Goal: Task Accomplishment & Management: Manage account settings

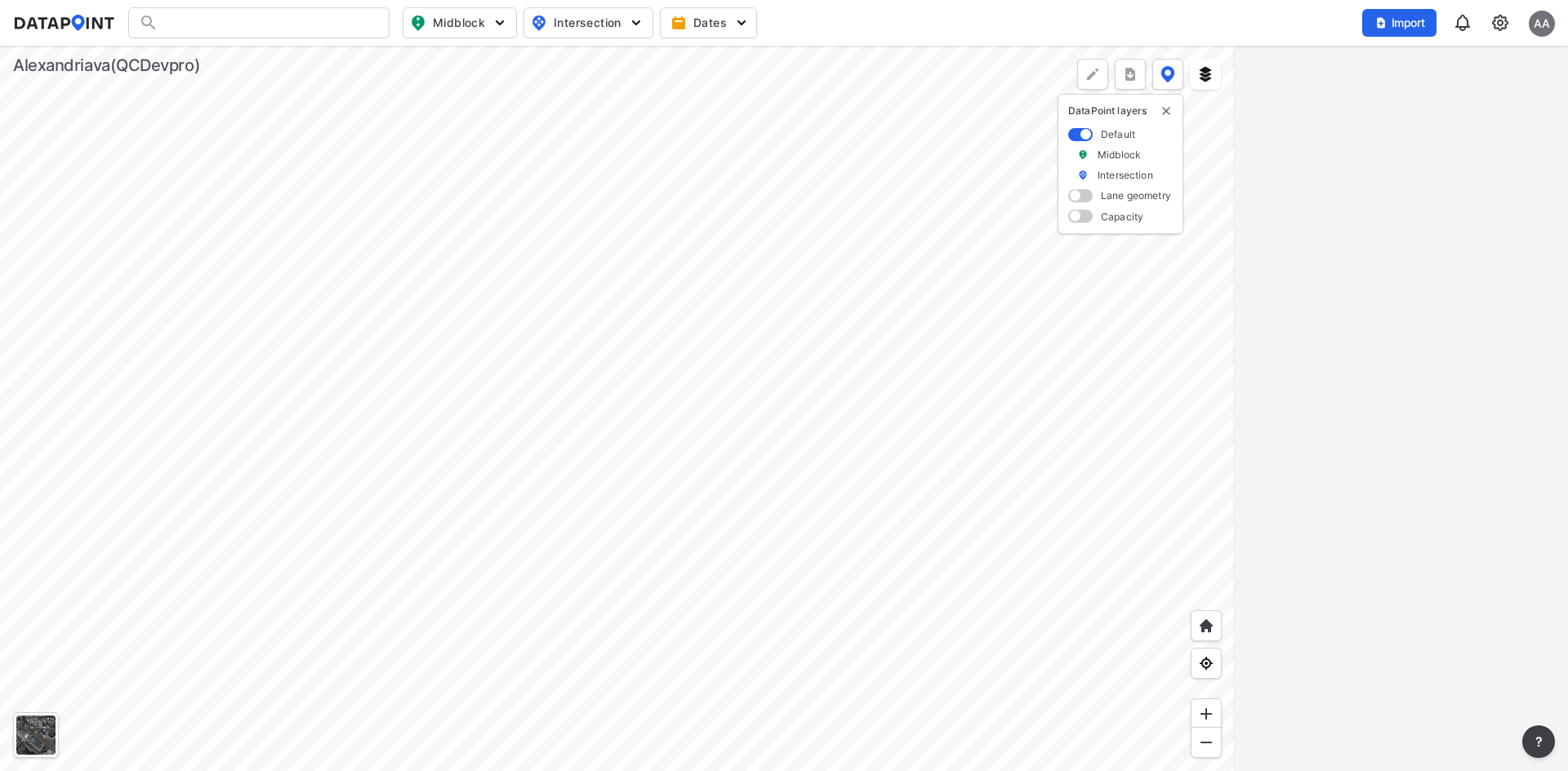
click at [316, 12] on div at bounding box center [259, 23] width 261 height 31
click at [318, 26] on div at bounding box center [259, 23] width 261 height 31
click at [257, 23] on div at bounding box center [259, 23] width 261 height 31
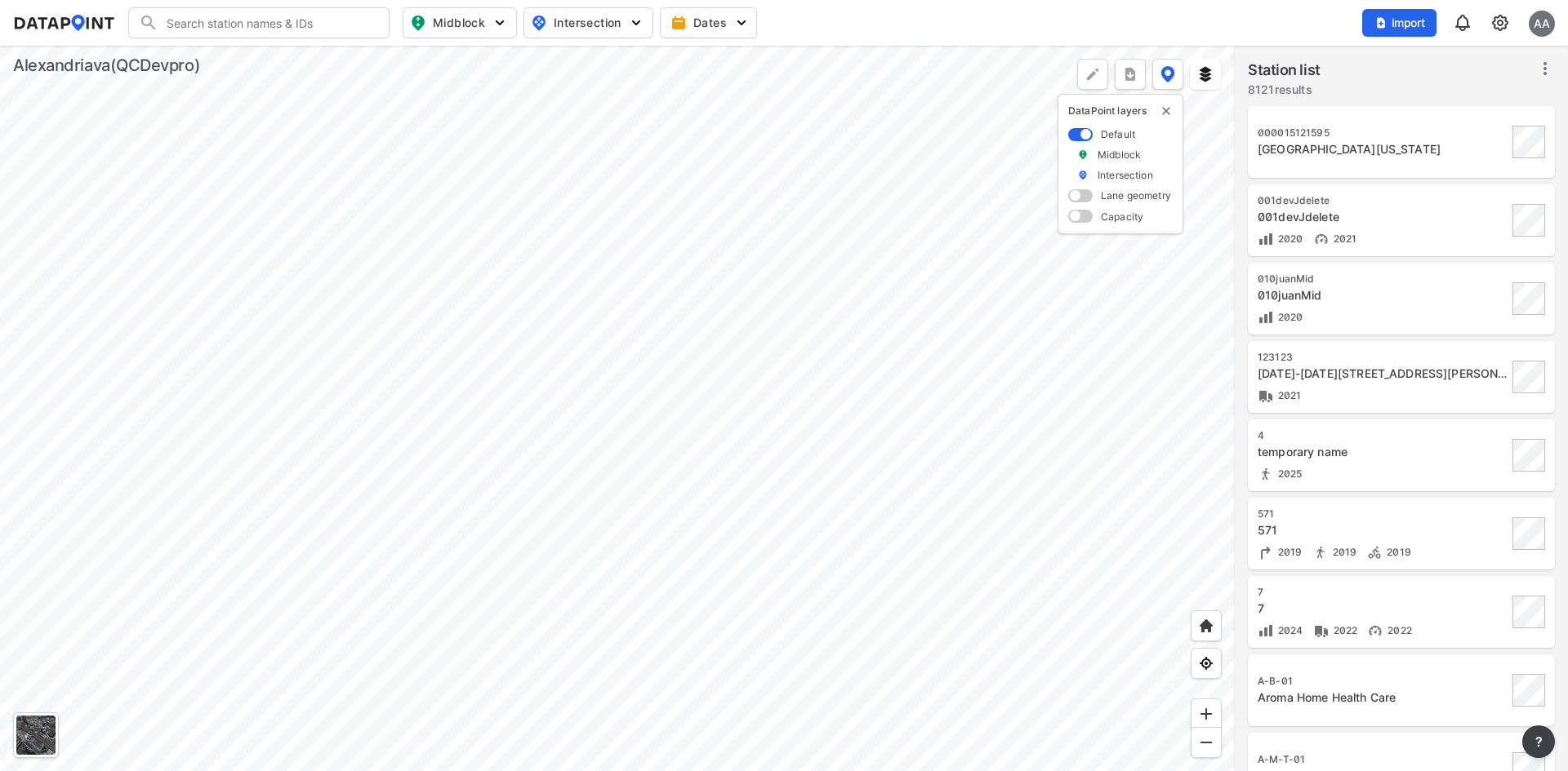
click at [251, 24] on input "Search" at bounding box center [268, 23] width 221 height 26
click at [275, 71] on li "( MB-001 ) 4501-4699 Peacock Ave, Alexandria, Virginia, 22304" at bounding box center [260, 56] width 261 height 30
click at [275, 72] on div at bounding box center [617, 409] width 1234 height 726
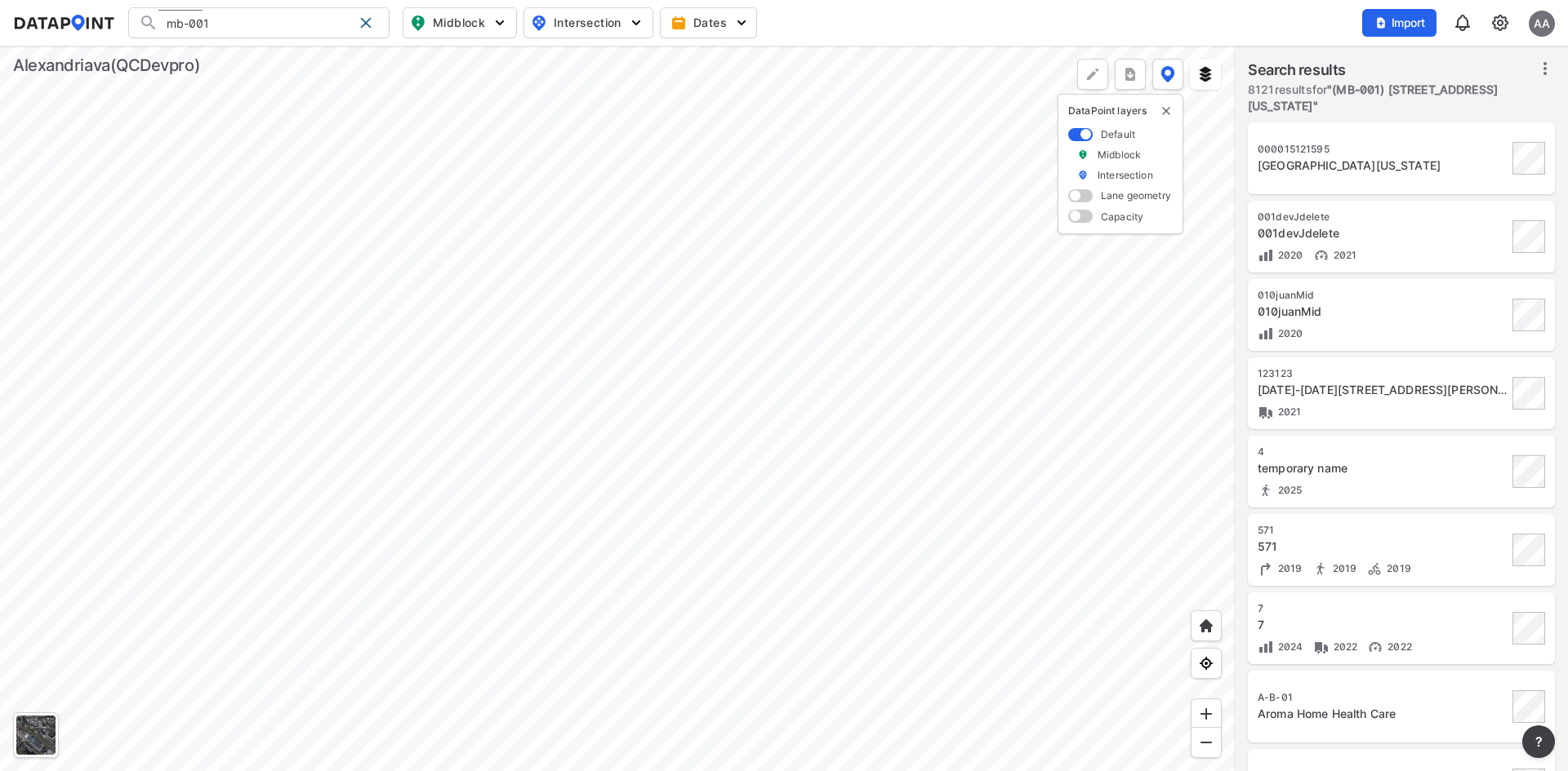
type input "(MB-001) 4501-4699 Peacock Ave, Alexandria, Virginia, 22304"
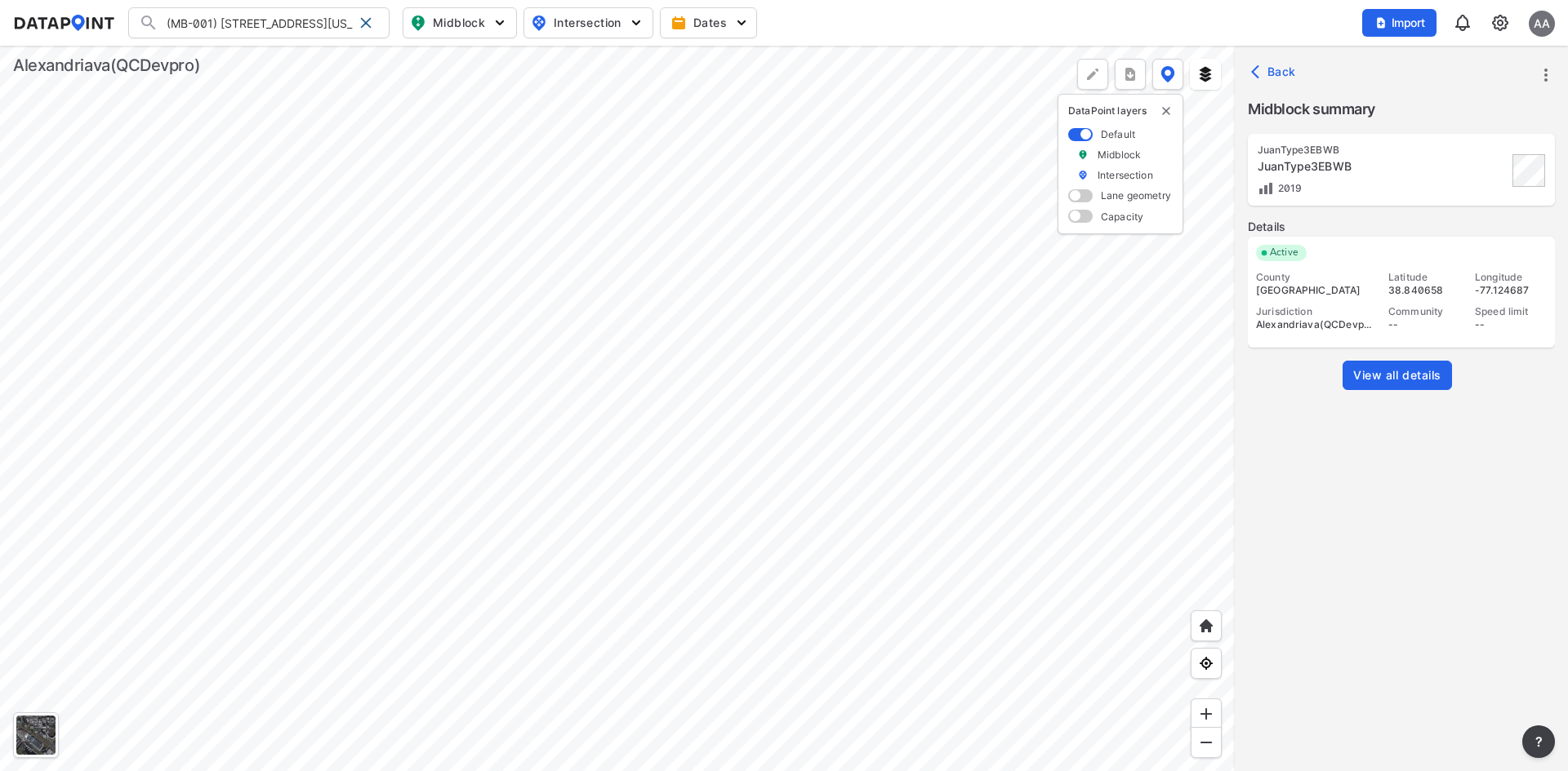
click at [1498, 18] on img at bounding box center [1500, 23] width 20 height 20
click at [1467, 112] on p "Station management" at bounding box center [1430, 122] width 170 height 30
click at [1452, 125] on link "Station management" at bounding box center [1430, 122] width 141 height 16
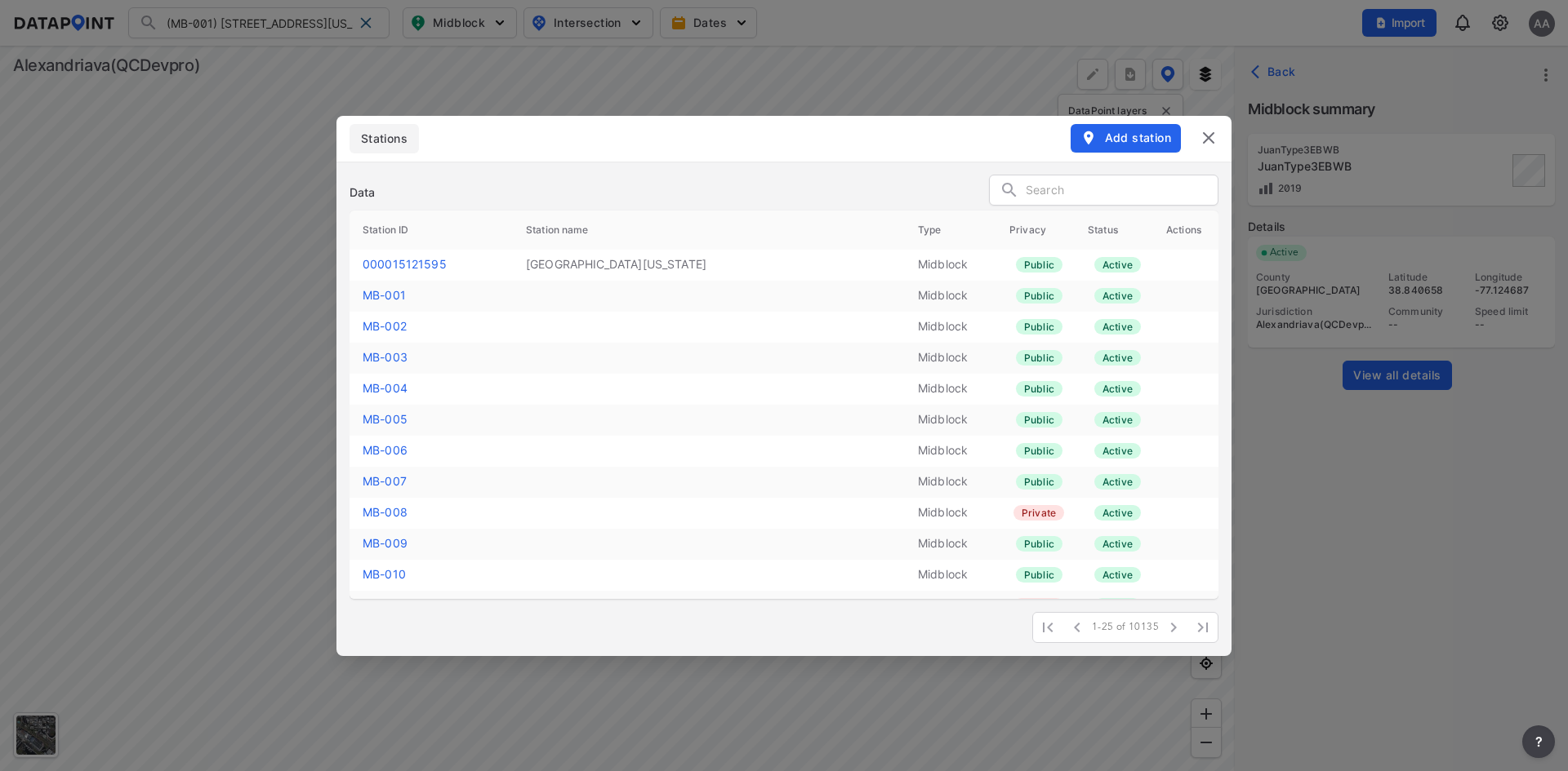
click at [1049, 196] on input "text" at bounding box center [1121, 191] width 192 height 24
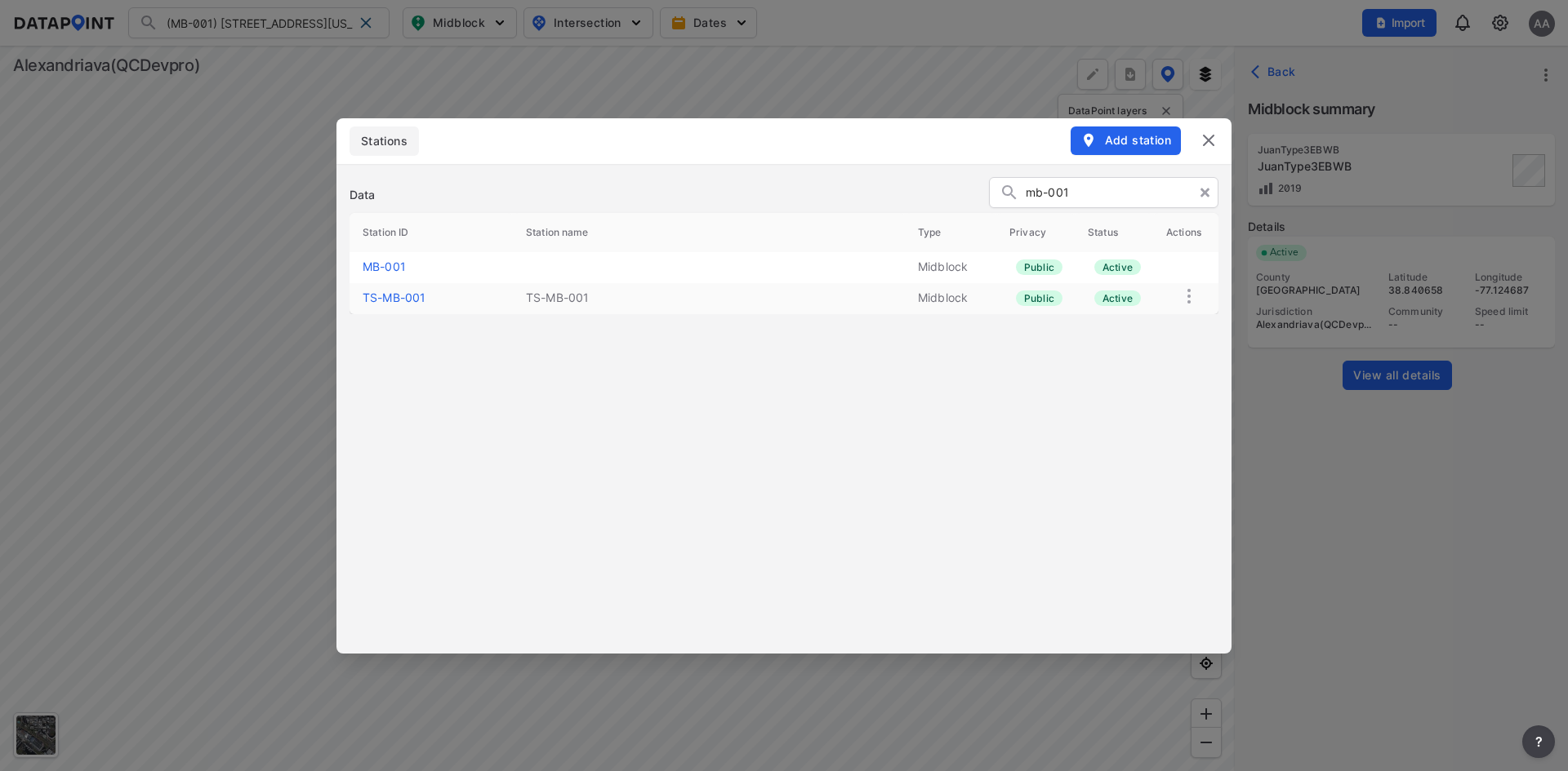
type input "mb-001"
click at [393, 266] on link "MB-001" at bounding box center [384, 267] width 43 height 14
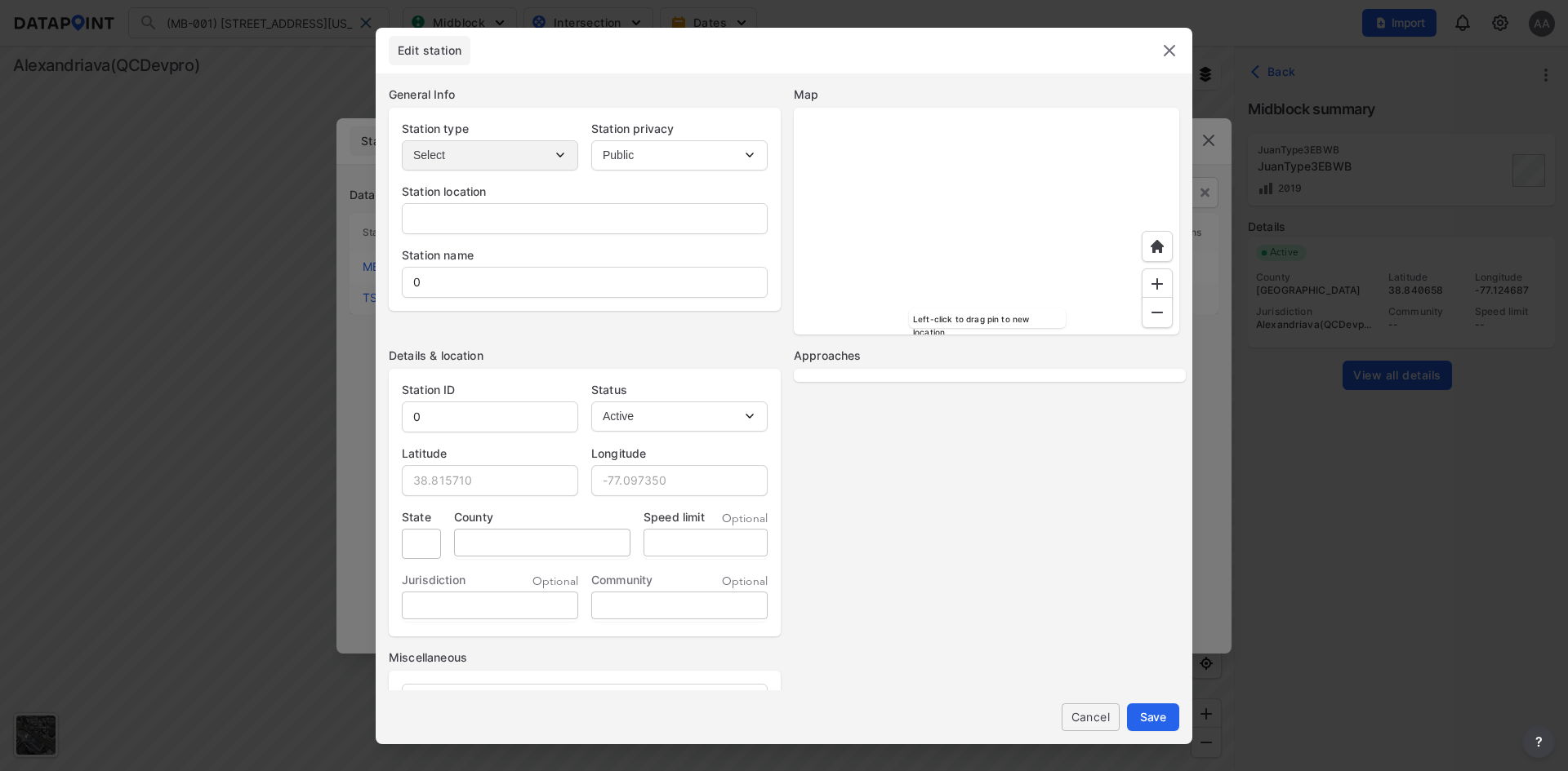
type input "4501-4699 Peacock Ave, Alexandria, Virginia, 22304"
type input "MB-001"
type input "38.819506"
type input "-77.109098"
type input "Virginia"
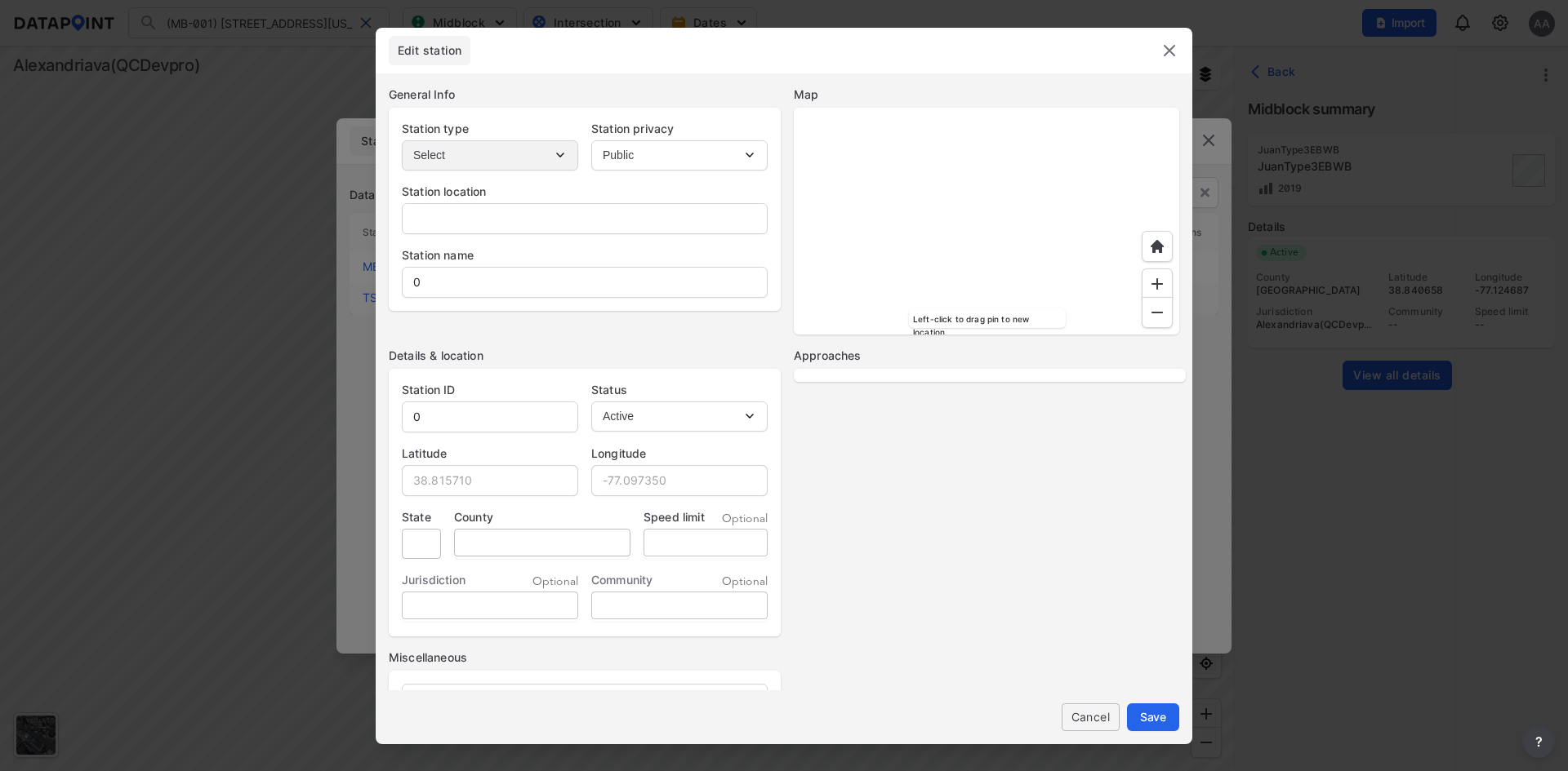
type input "City of Alexandria"
select select "EB"
select select "WB"
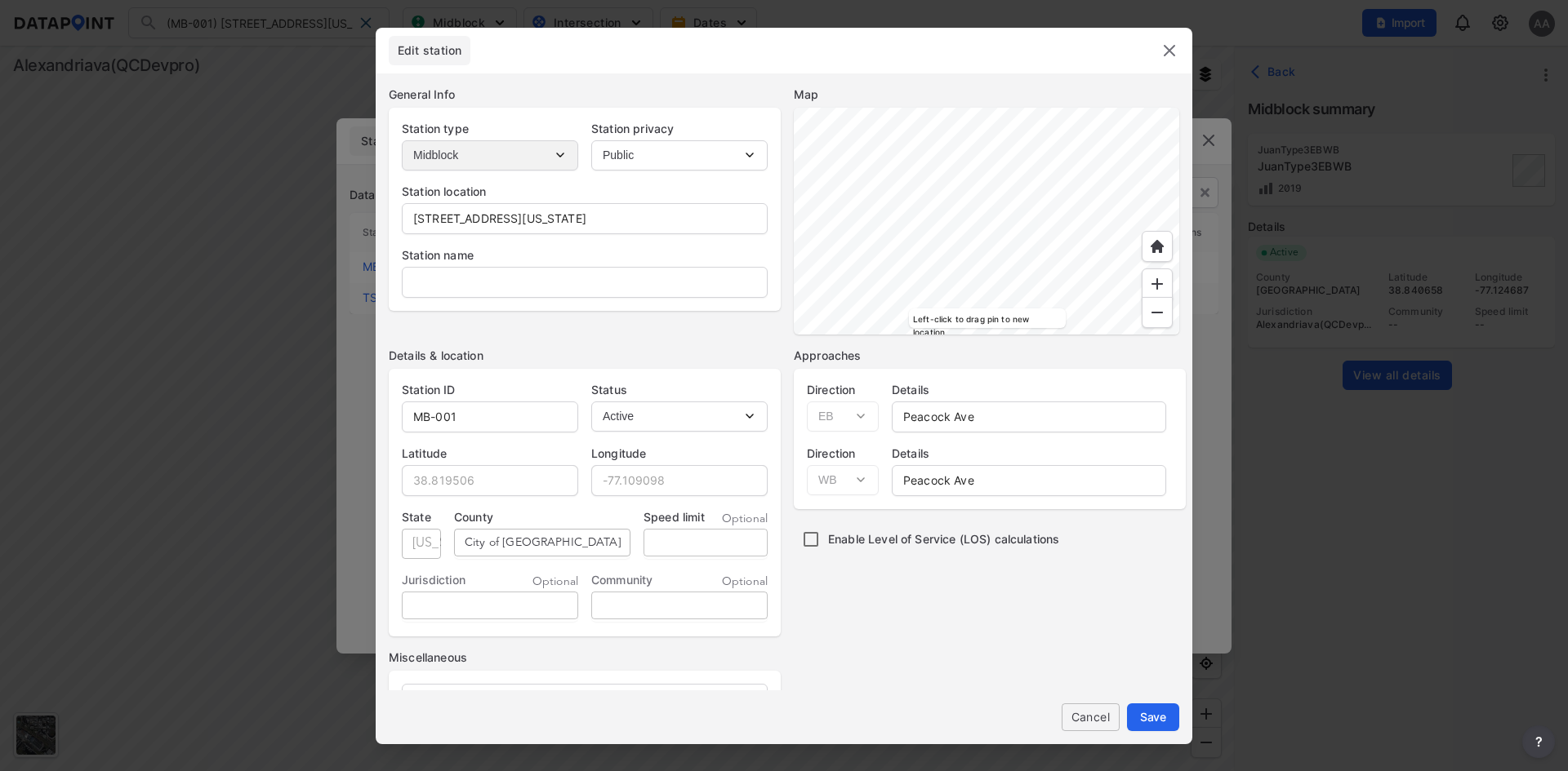
click at [694, 545] on input "tel" at bounding box center [705, 543] width 124 height 29
type input "10"
click at [1179, 712] on button "Save" at bounding box center [1153, 717] width 52 height 28
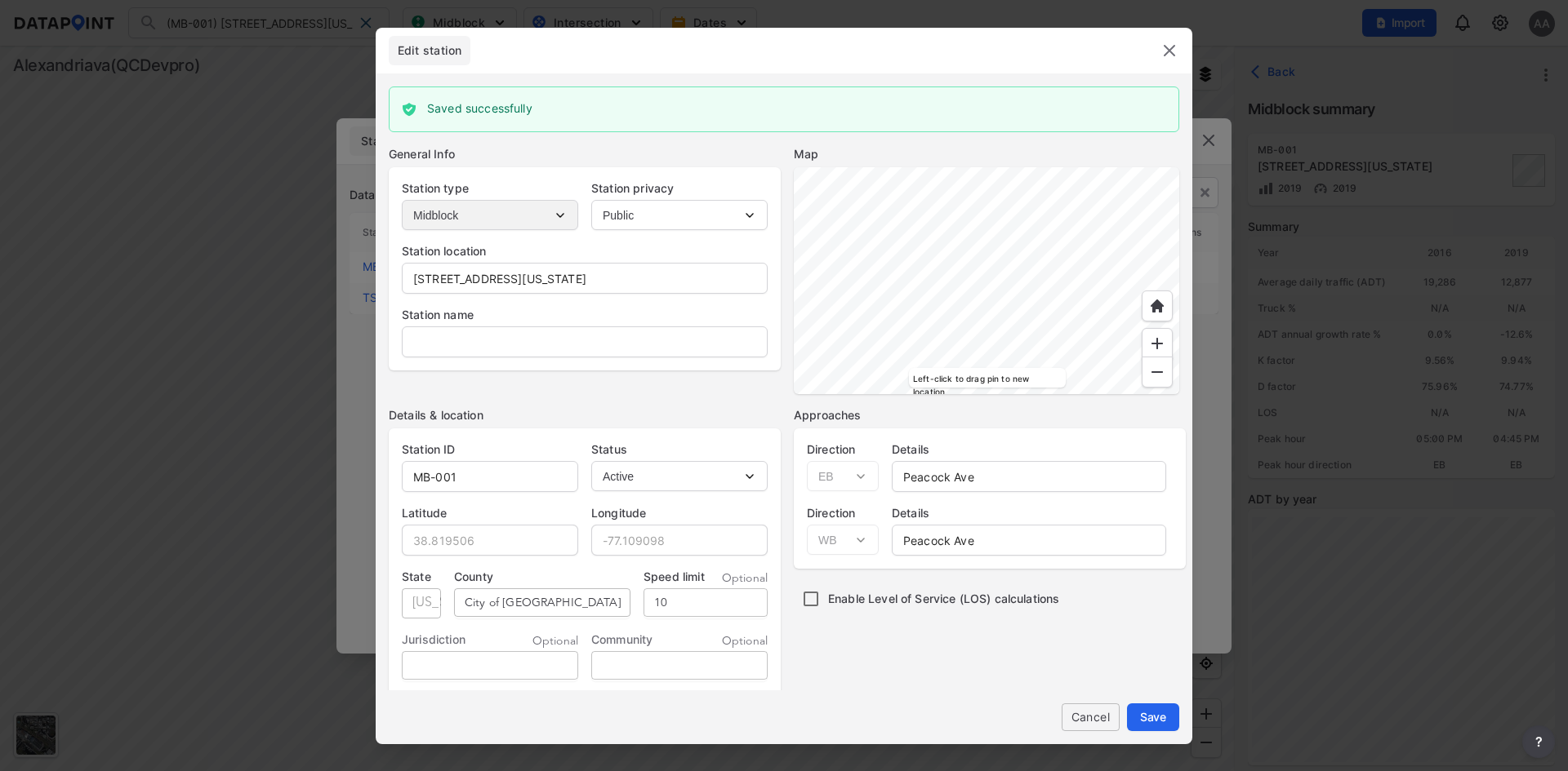
click at [1178, 47] on img at bounding box center [1169, 50] width 20 height 20
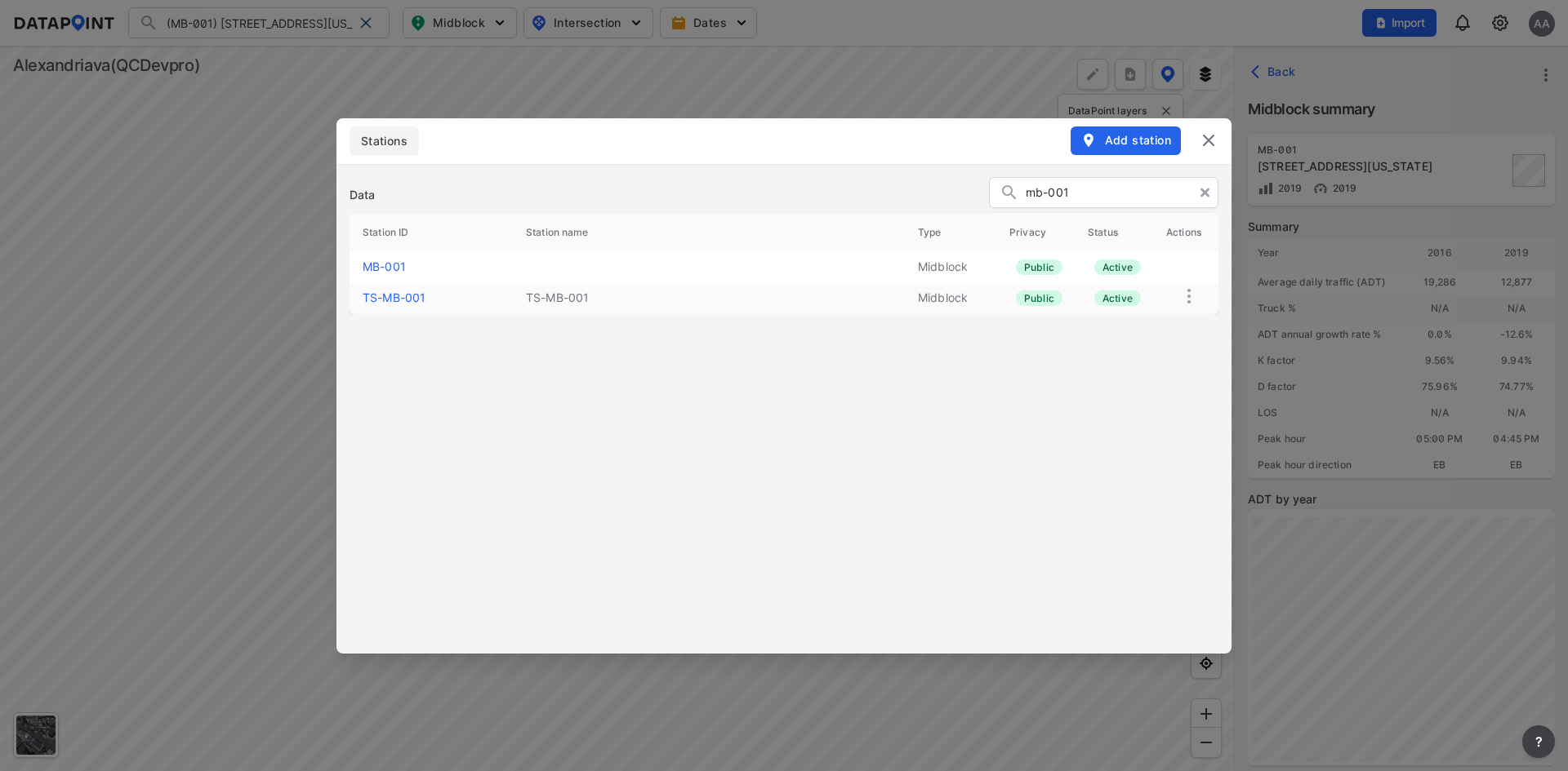
click at [693, 470] on div "Data mb-001 Station ID Station name Type Privacy Status Actions MB-001 Midblock…" at bounding box center [784, 409] width 895 height 490
click at [712, 511] on div "Data mb-001 Station ID Station name Type Privacy Status Actions MB-001 Midblock…" at bounding box center [784, 409] width 895 height 490
click at [852, 154] on header "Stations Add station" at bounding box center [784, 141] width 895 height 46
